Goal: Find specific page/section

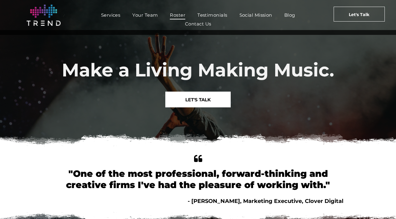
click at [181, 15] on span "Roster" at bounding box center [177, 15] width 15 height 9
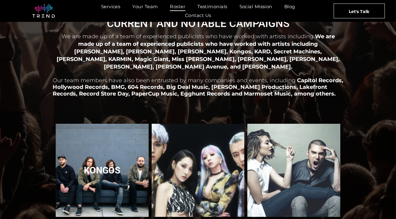
scroll to position [36, 0]
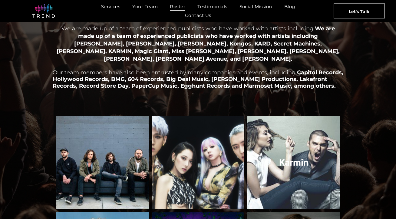
click at [269, 142] on link "Karmin" at bounding box center [294, 162] width 98 height 98
click at [312, 160] on link "Karmin" at bounding box center [294, 162] width 98 height 98
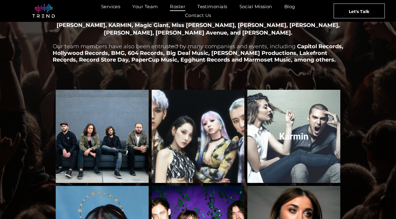
scroll to position [67, 0]
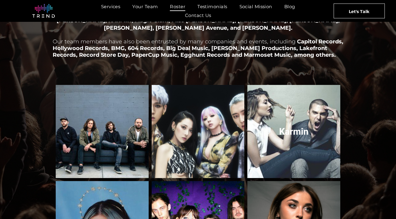
click at [298, 125] on link "Karmin" at bounding box center [294, 131] width 98 height 98
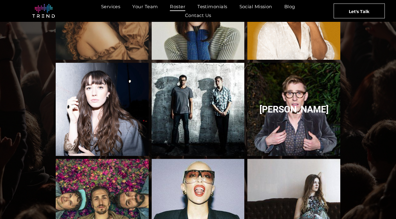
scroll to position [395, 0]
